Goal: Check status

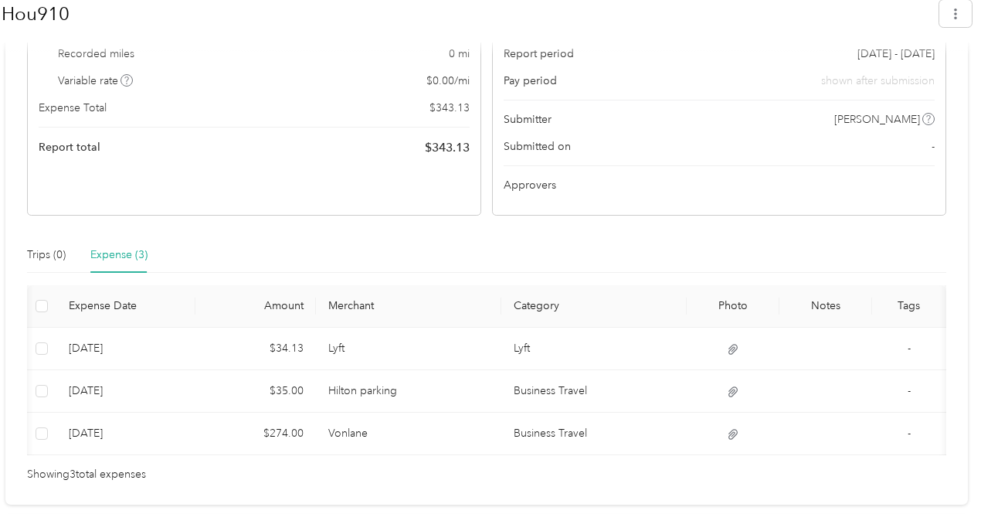
scroll to position [0, 134]
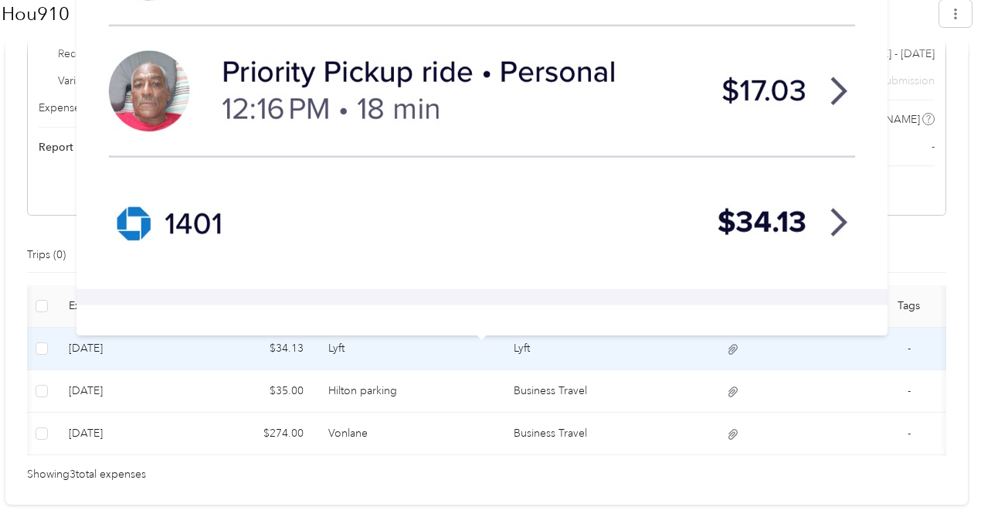
click at [729, 350] on icon at bounding box center [733, 349] width 9 height 10
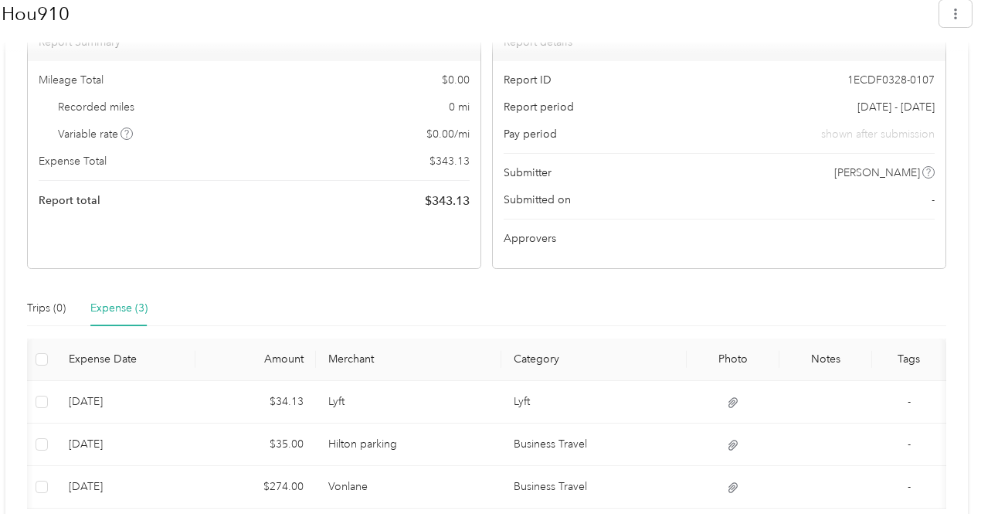
scroll to position [389, 0]
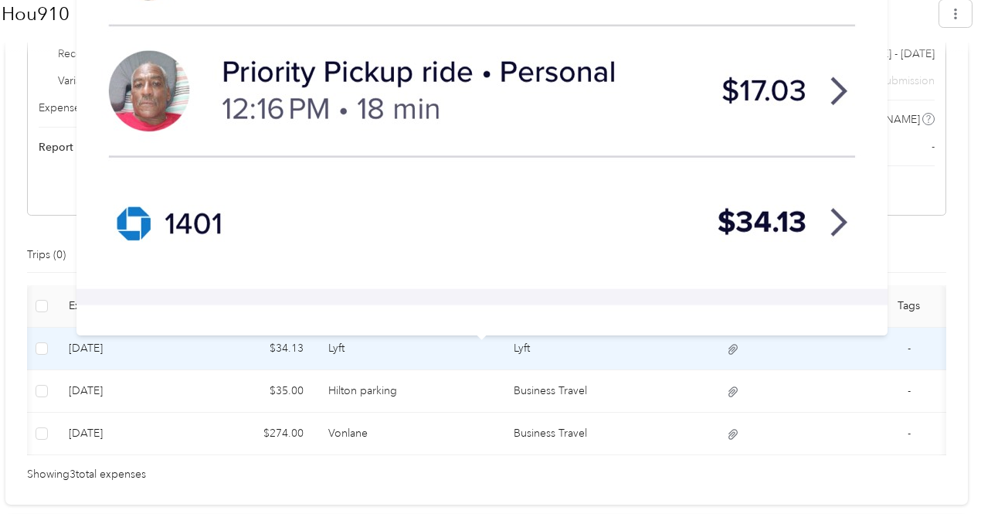
click at [726, 345] on icon at bounding box center [733, 349] width 14 height 14
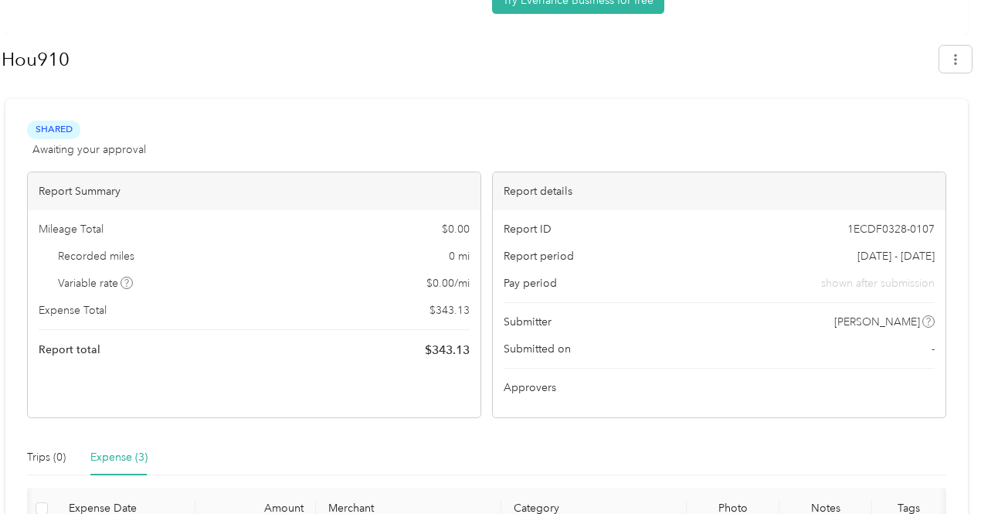
scroll to position [0, 0]
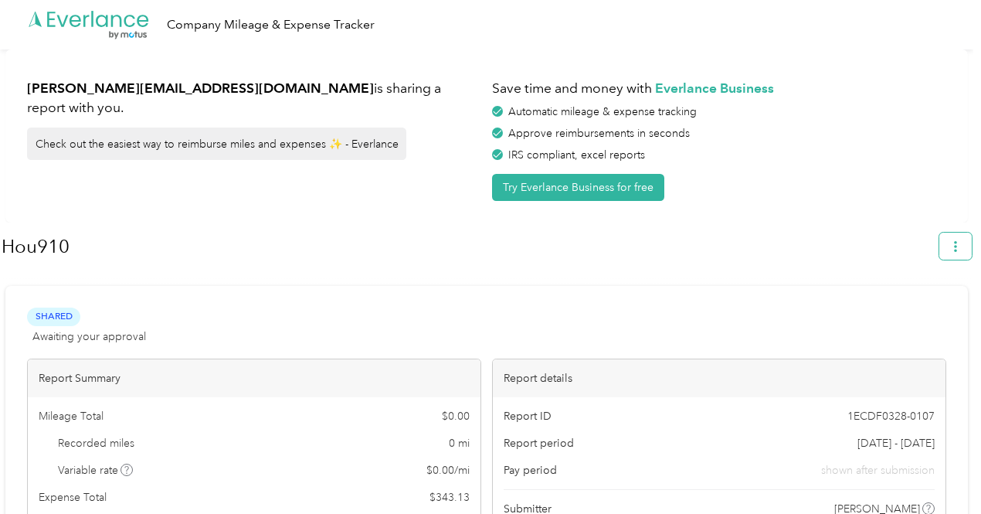
click at [959, 245] on icon "button" at bounding box center [955, 246] width 11 height 11
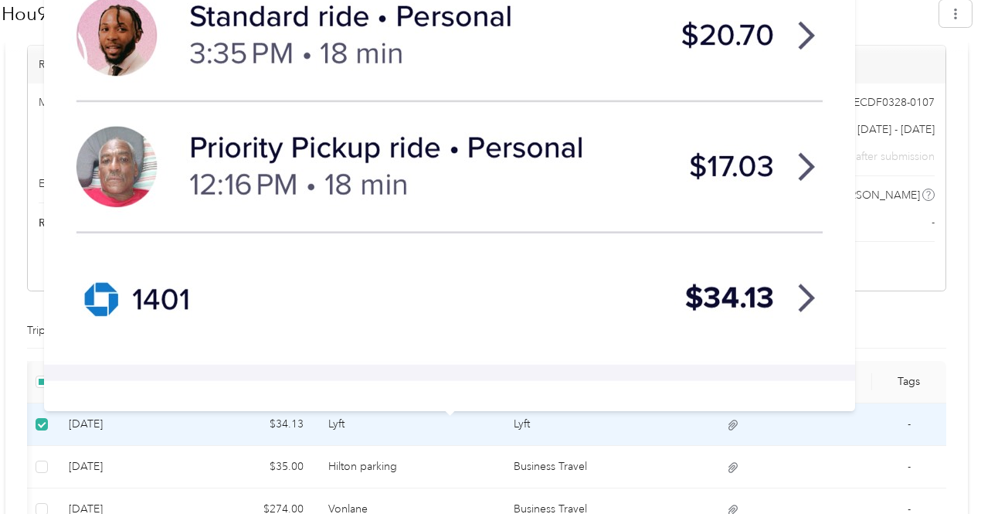
scroll to position [389, 0]
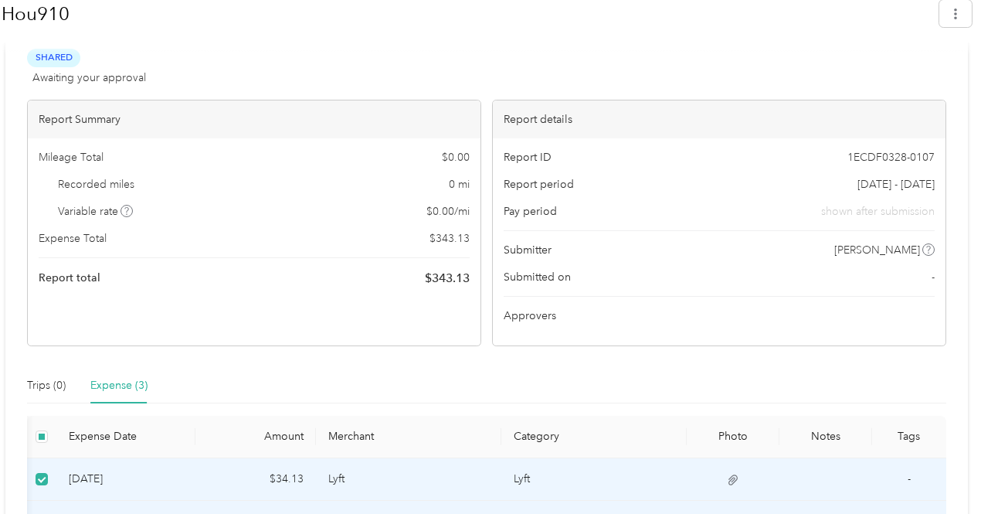
scroll to position [235, 0]
